Goal: Task Accomplishment & Management: Use online tool/utility

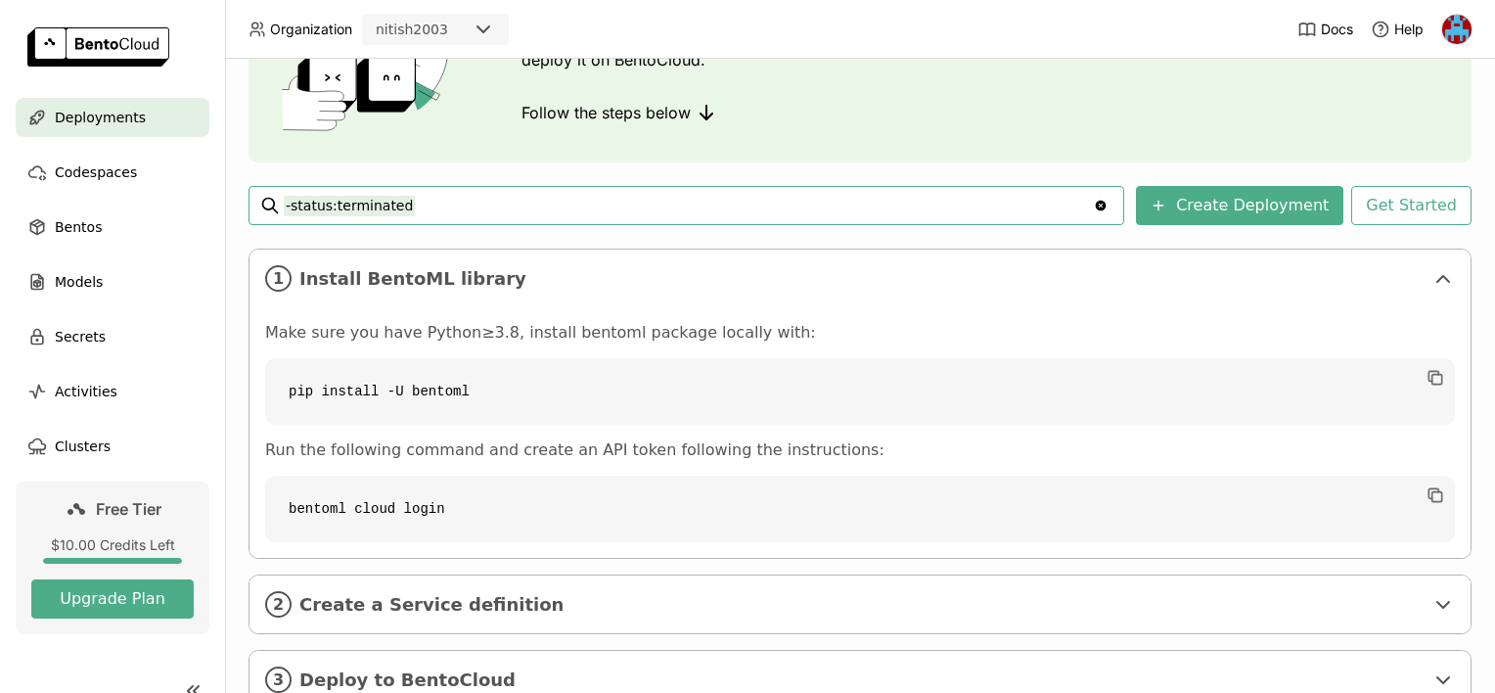
scroll to position [165, 0]
click at [1218, 199] on button "Create Deployment" at bounding box center [1239, 206] width 207 height 39
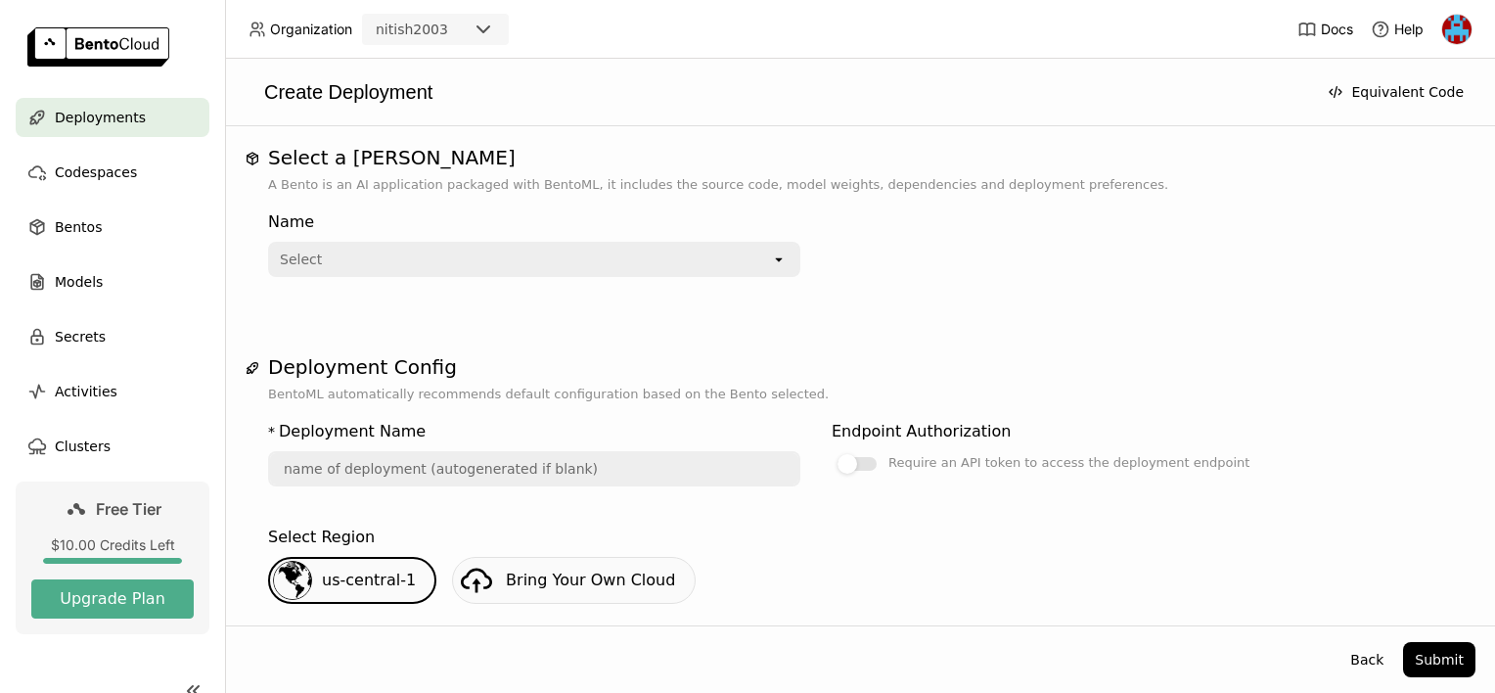
click at [596, 260] on div "Select" at bounding box center [520, 259] width 501 height 31
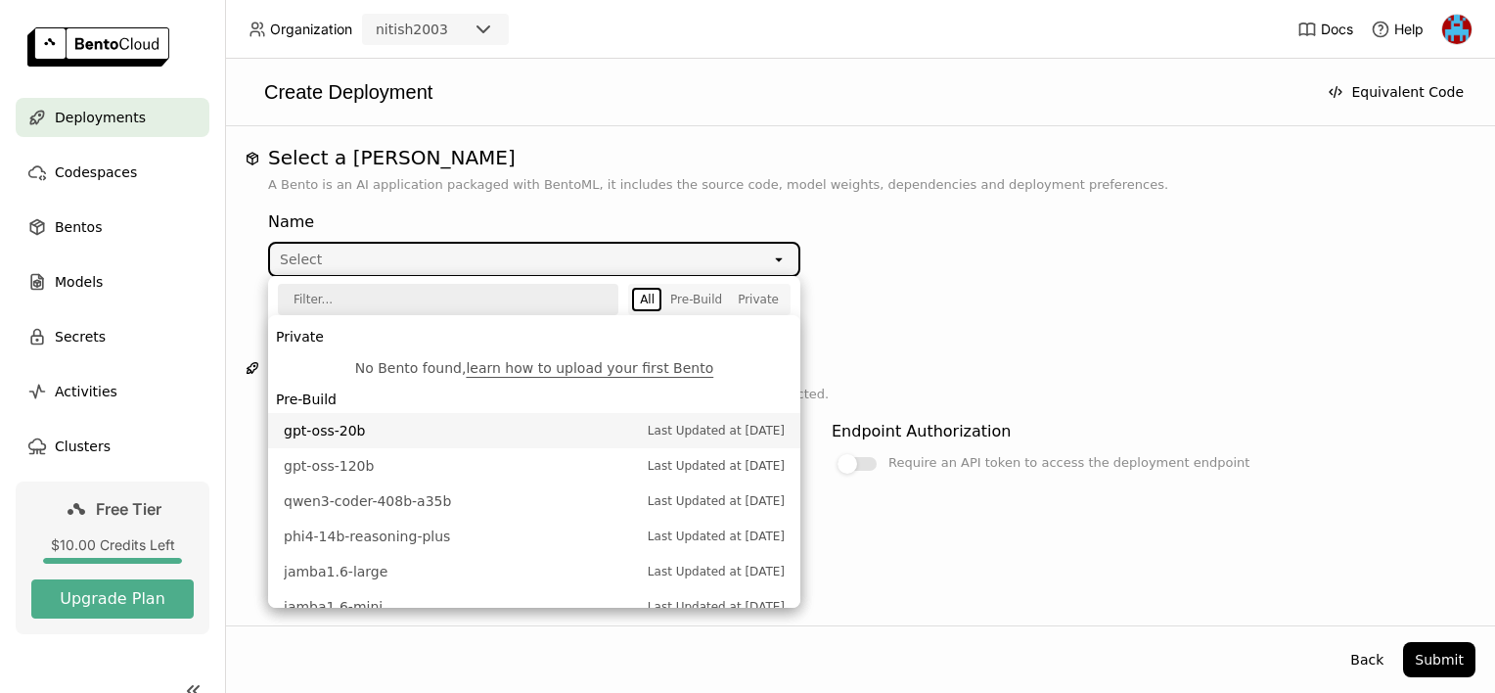
click at [438, 440] on li "gpt-oss-20b Last Updated at [DATE]" at bounding box center [534, 430] width 532 height 35
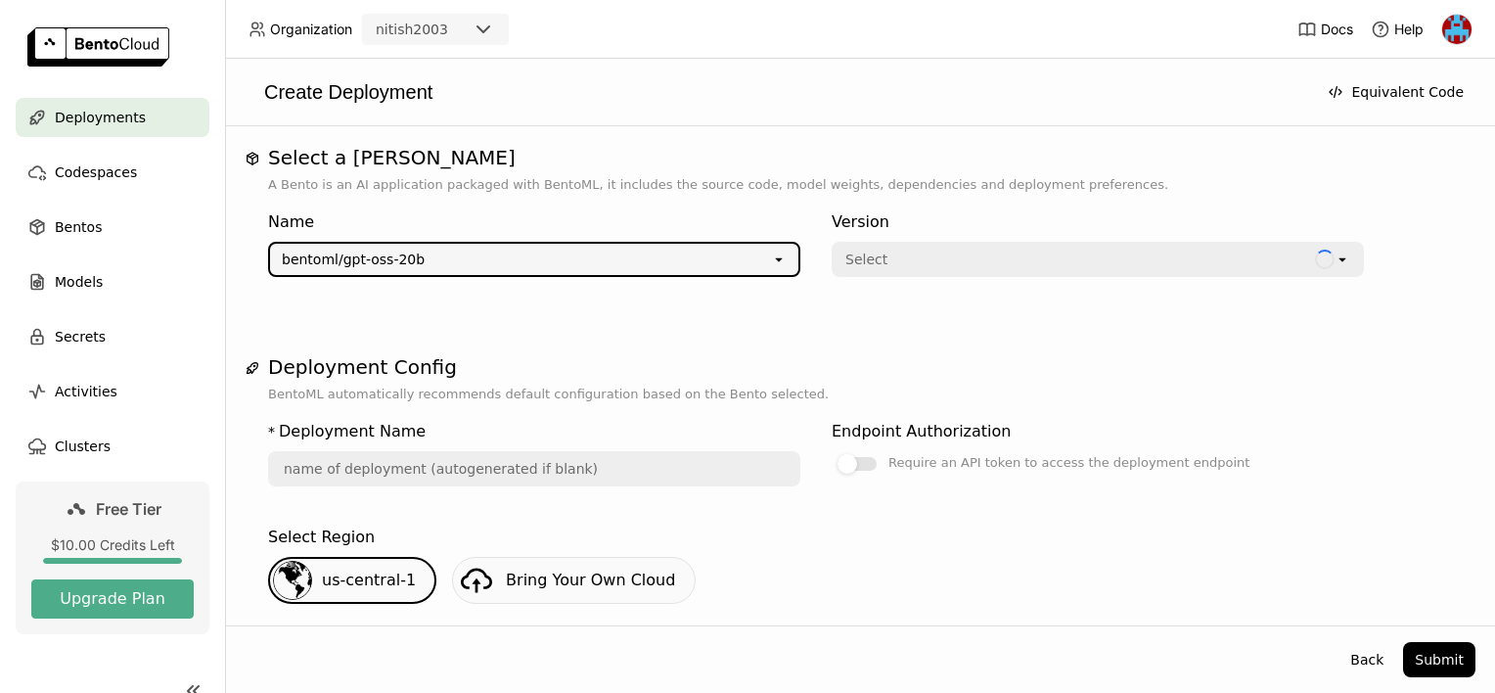
type input "gpt-oss-20-b-avdp"
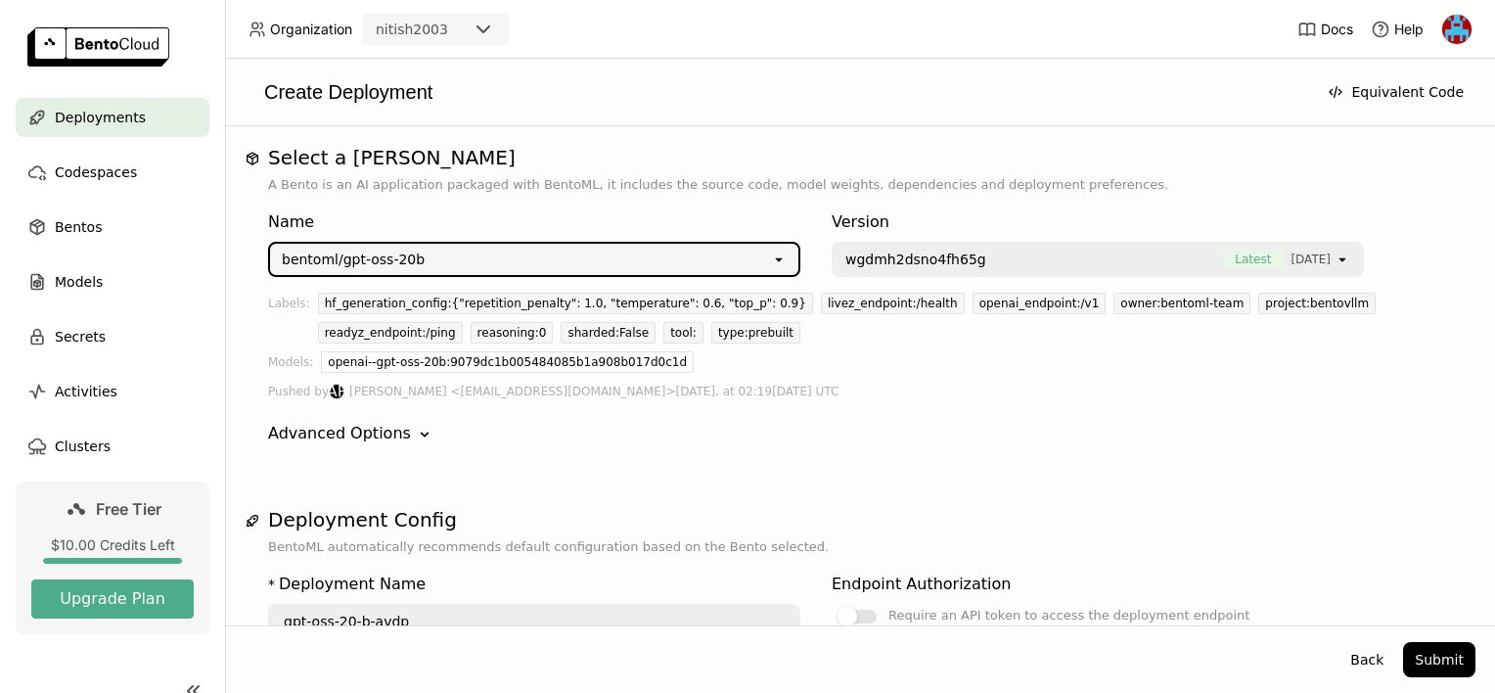
click at [855, 270] on div "wgdmh2dsno4fh65g Latest [DATE]" at bounding box center [1084, 259] width 501 height 31
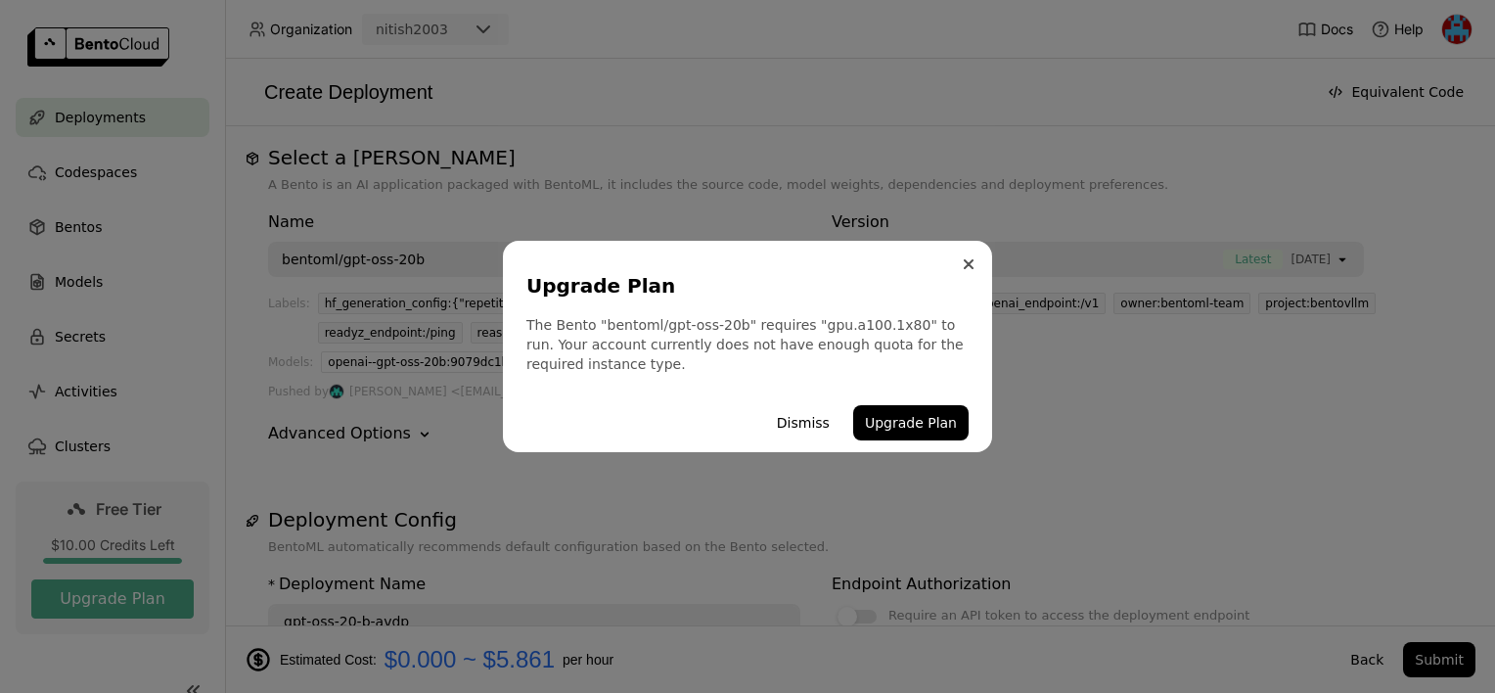
click at [965, 263] on icon "Close" at bounding box center [969, 264] width 10 height 10
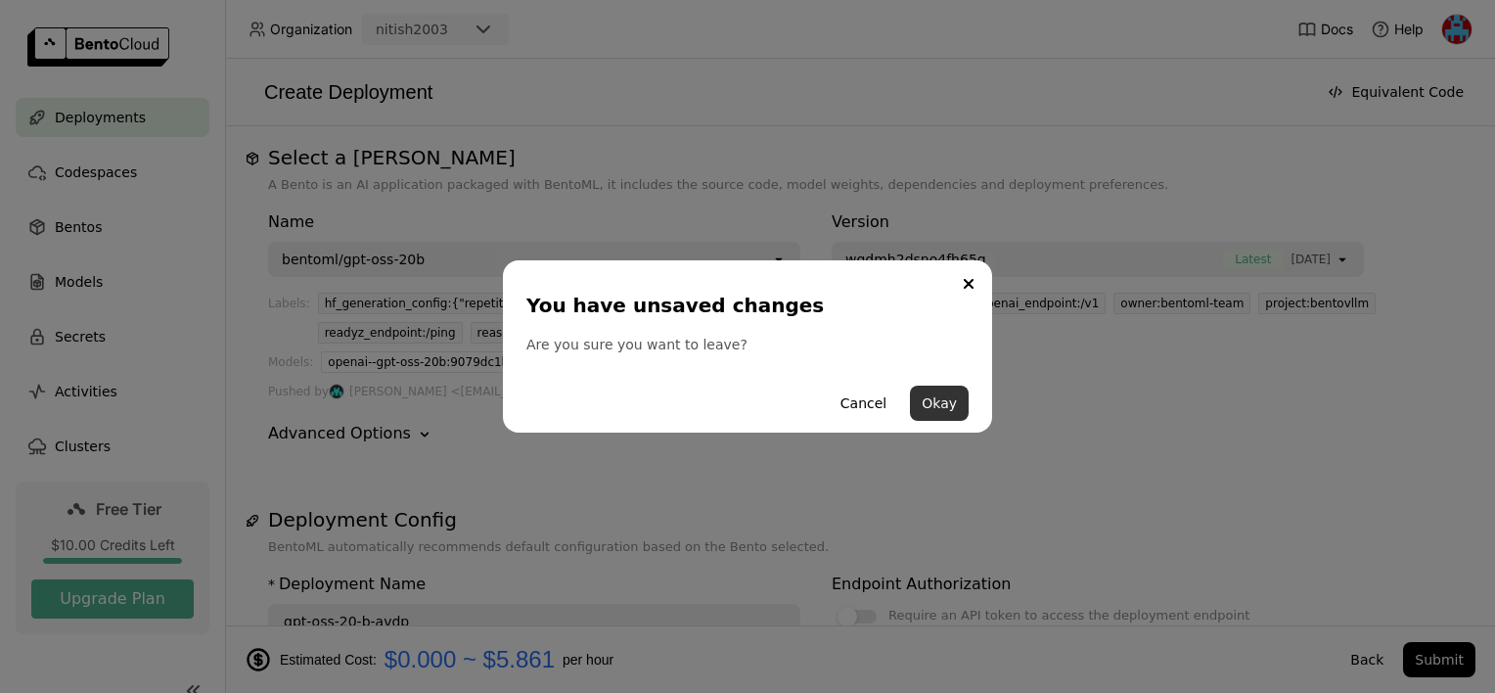
click at [940, 406] on button "Okay" at bounding box center [939, 403] width 59 height 35
